Goal: Transaction & Acquisition: Book appointment/travel/reservation

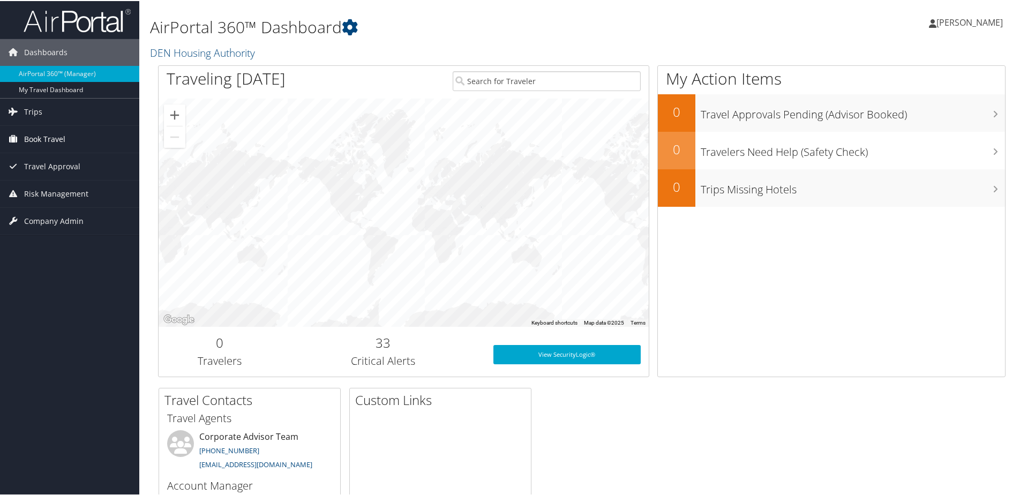
click at [63, 141] on span "Book Travel" at bounding box center [44, 138] width 41 height 27
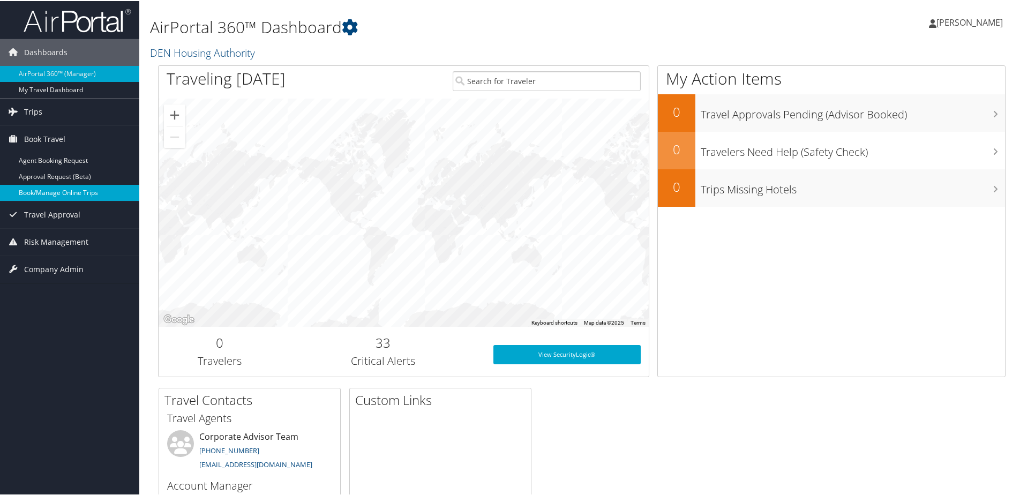
click at [81, 186] on link "Book/Manage Online Trips" at bounding box center [69, 192] width 139 height 16
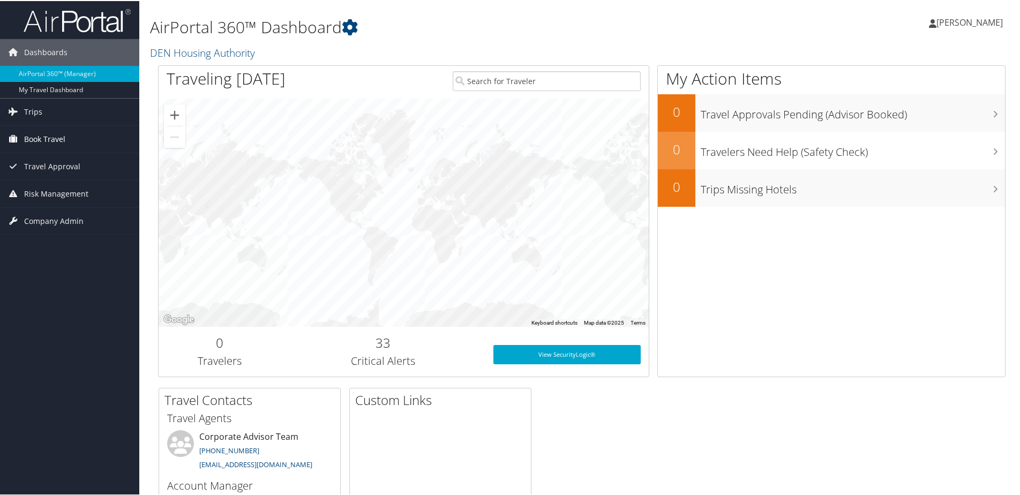
click at [51, 137] on span "Book Travel" at bounding box center [44, 138] width 41 height 27
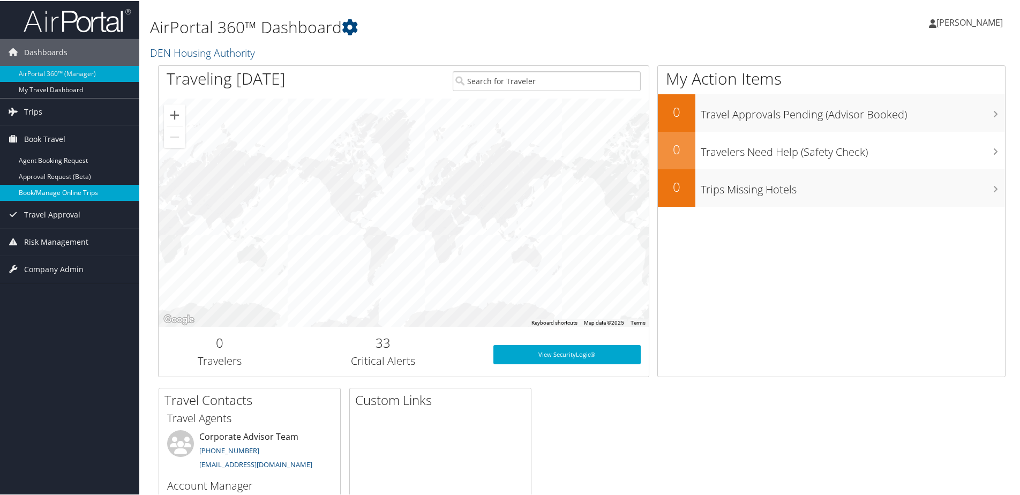
click at [73, 191] on link "Book/Manage Online Trips" at bounding box center [69, 192] width 139 height 16
